Goal: Information Seeking & Learning: Learn about a topic

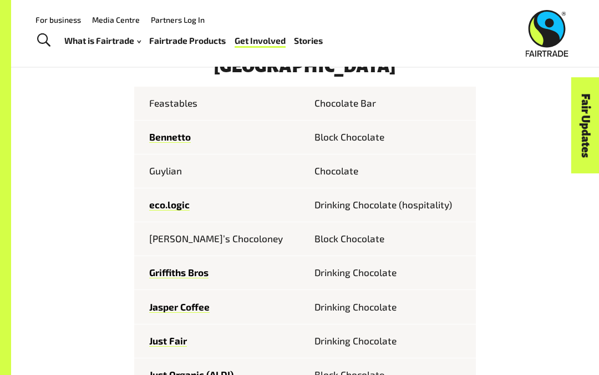
scroll to position [441, 0]
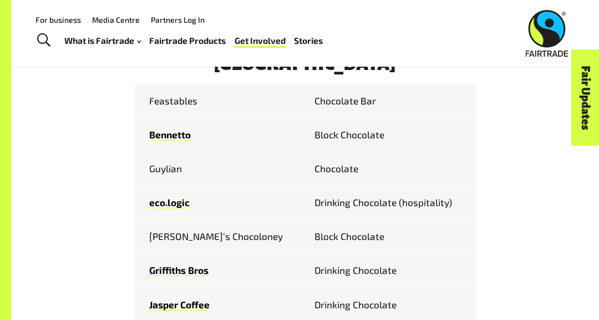
click at [355, 103] on td "Chocolate Bar" at bounding box center [390, 101] width 171 height 34
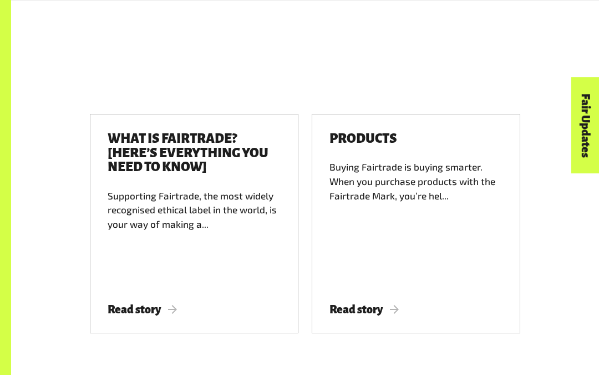
scroll to position [1541, 0]
click at [142, 303] on span "Read story" at bounding box center [142, 309] width 69 height 12
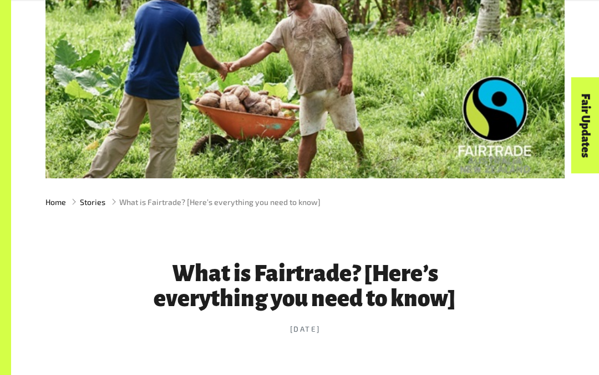
scroll to position [150, 0]
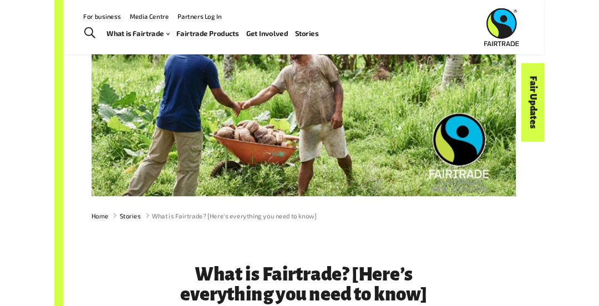
scroll to position [0, 0]
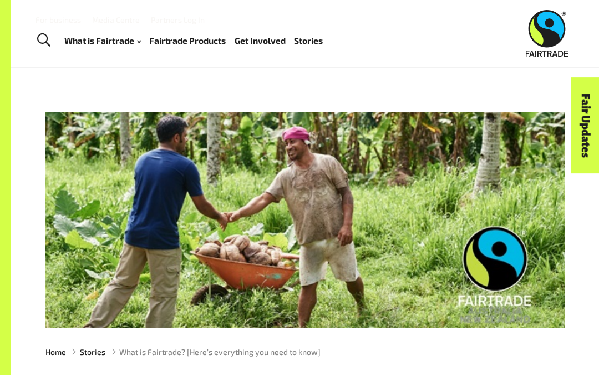
click at [46, 42] on span "Toggle Search" at bounding box center [43, 40] width 13 height 14
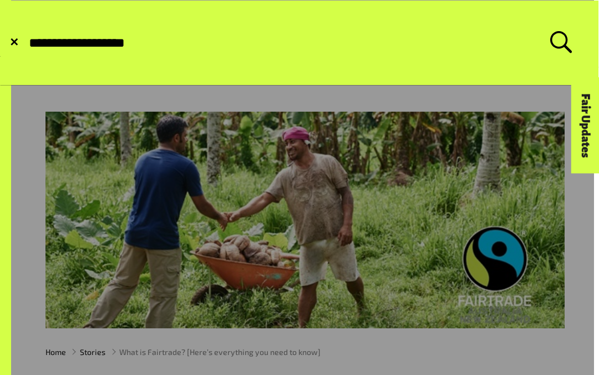
type input "**********"
click at [27, 43] on button "Submit Search" at bounding box center [27, 43] width 1 height 1
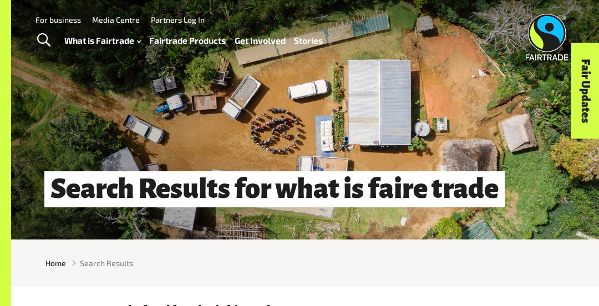
scroll to position [1, 0]
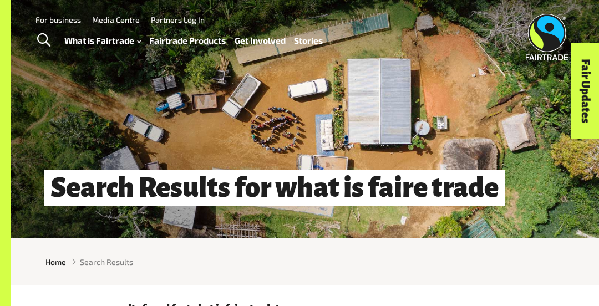
click at [42, 39] on span "Toggle Search" at bounding box center [43, 40] width 13 height 14
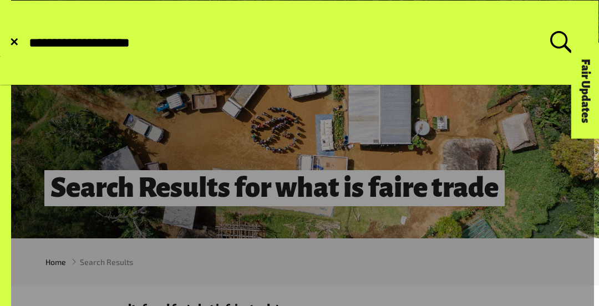
type input "**********"
click at [27, 43] on button "Submit Search" at bounding box center [27, 43] width 1 height 1
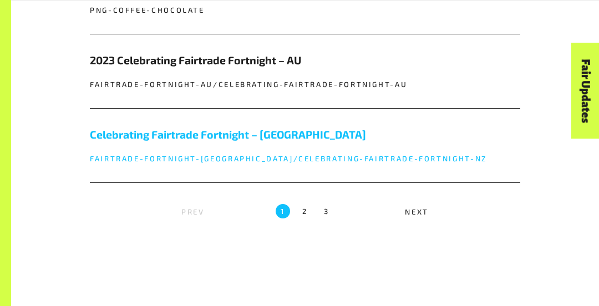
scroll to position [1144, 0]
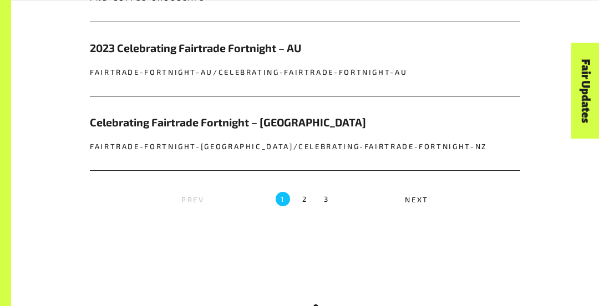
click at [305, 193] on label "2" at bounding box center [304, 199] width 14 height 14
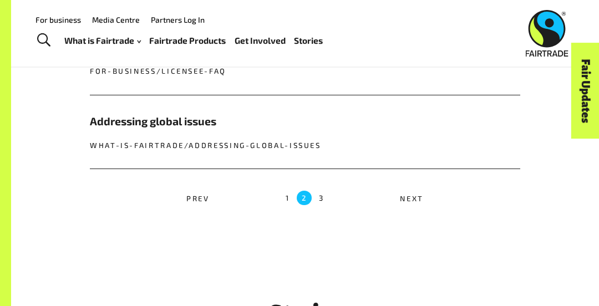
scroll to position [1155, 0]
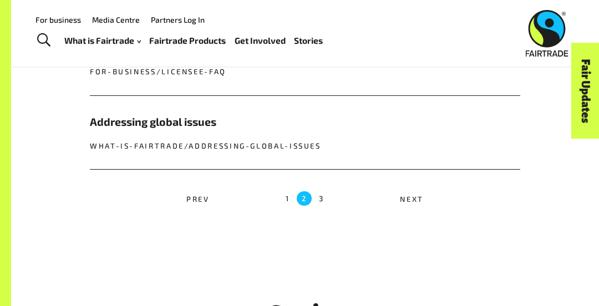
click at [287, 194] on label "1" at bounding box center [288, 198] width 4 height 14
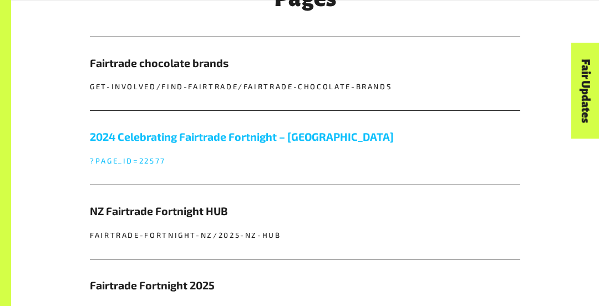
scroll to position [387, 0]
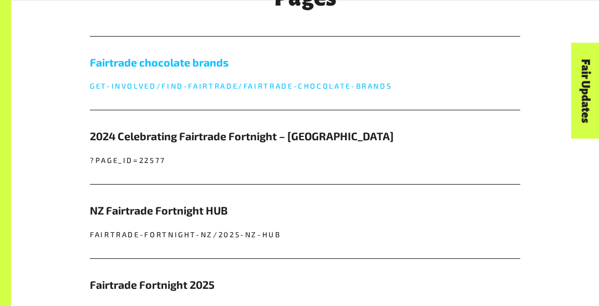
click at [203, 61] on h5 "Fairtrade chocolate brands" at bounding box center [305, 62] width 431 height 16
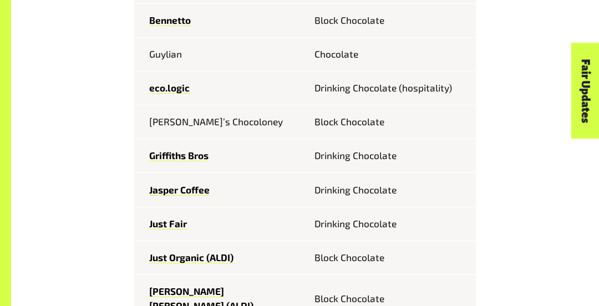
scroll to position [558, 0]
